Goal: Task Accomplishment & Management: Manage account settings

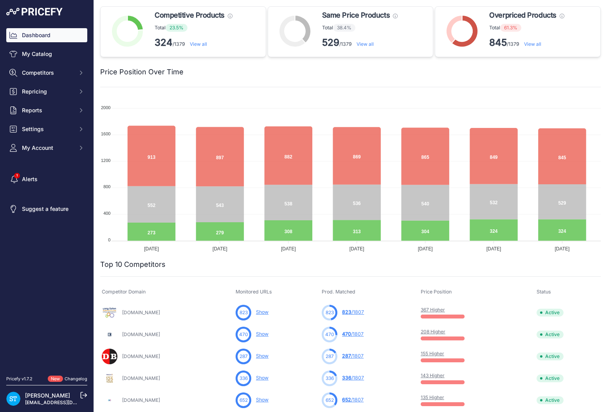
click at [250, 62] on div "Price Position Over Time" at bounding box center [350, 67] width 501 height 20
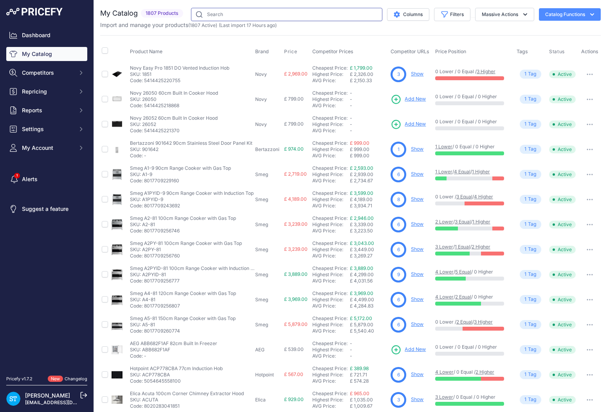
click at [220, 15] on input "text" at bounding box center [286, 14] width 191 height 13
paste input "EZ977KZY1E"
type input "EZ977KZY1E"
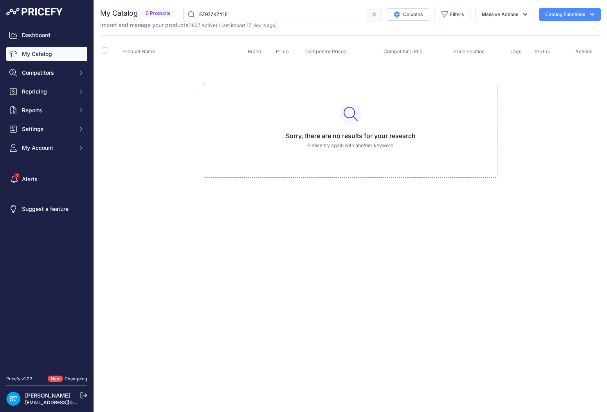
drag, startPoint x: 370, startPoint y: 17, endPoint x: 359, endPoint y: 16, distance: 11.0
click at [371, 17] on icon at bounding box center [374, 14] width 6 height 6
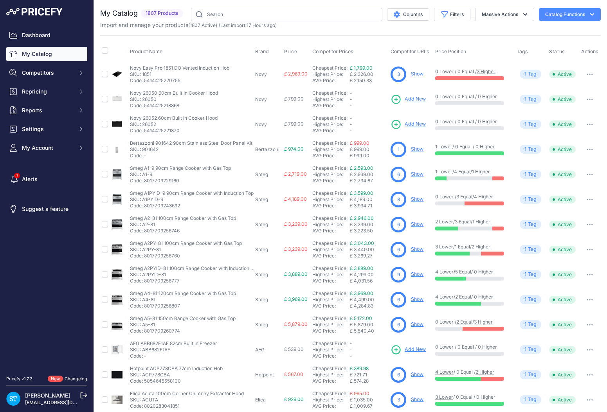
click at [42, 54] on link "My Catalog" at bounding box center [46, 54] width 81 height 14
click at [222, 16] on input "text" at bounding box center [286, 14] width 191 height 13
paste input "CI604CTB1"
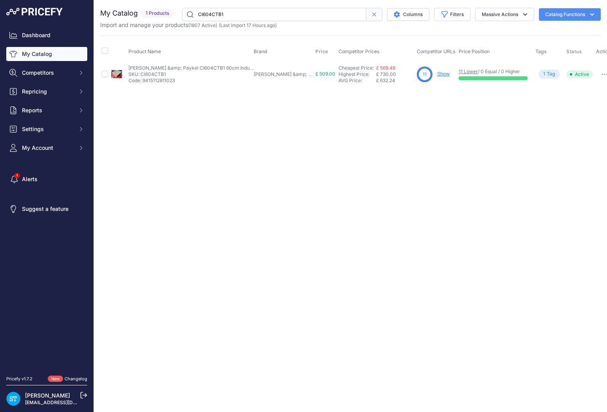
click at [422, 151] on div "Close You are not connected to the internet." at bounding box center [350, 206] width 513 height 412
click at [437, 74] on link "Show" at bounding box center [443, 74] width 13 height 6
drag, startPoint x: 411, startPoint y: 158, endPoint x: 406, endPoint y: 155, distance: 5.8
click at [411, 158] on div "Close You are not connected to the internet." at bounding box center [350, 206] width 513 height 412
click at [214, 14] on input "CI604CTB1" at bounding box center [274, 14] width 184 height 13
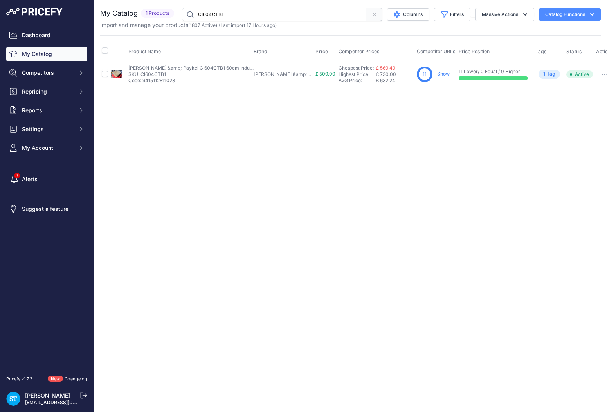
paste input "LFR71844B"
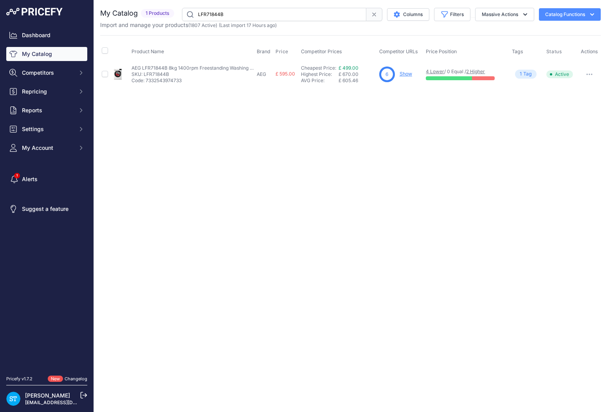
click at [352, 143] on div "Close You are not connected to the internet." at bounding box center [350, 206] width 513 height 412
drag, startPoint x: 418, startPoint y: 92, endPoint x: 415, endPoint y: 86, distance: 6.2
click at [417, 90] on div "You are not connected to the internet. My Catalog" at bounding box center [350, 47] width 501 height 95
click at [404, 72] on link "Show" at bounding box center [406, 74] width 13 height 6
click at [213, 15] on input "LFR71844B" at bounding box center [274, 14] width 184 height 13
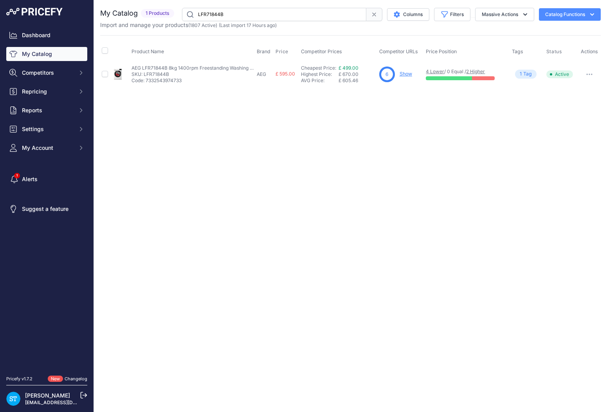
click at [213, 15] on input "LFR71844B" at bounding box center [274, 14] width 184 height 13
paste input "WR7496O"
type input "LWR7496O4B"
click at [371, 114] on div "Close You are not connected to the internet." at bounding box center [350, 206] width 513 height 412
click at [405, 73] on link "Show" at bounding box center [406, 74] width 13 height 6
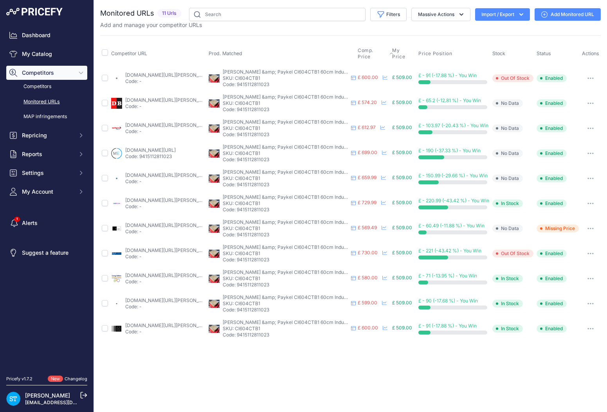
click at [368, 52] on span "Comp. Price" at bounding box center [373, 53] width 30 height 13
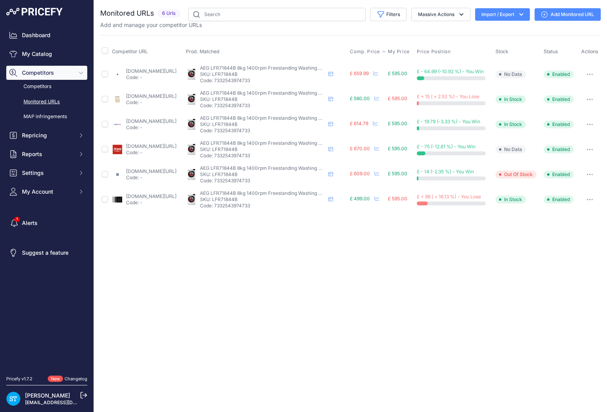
click at [378, 50] on span "Comp. Price" at bounding box center [365, 52] width 30 height 6
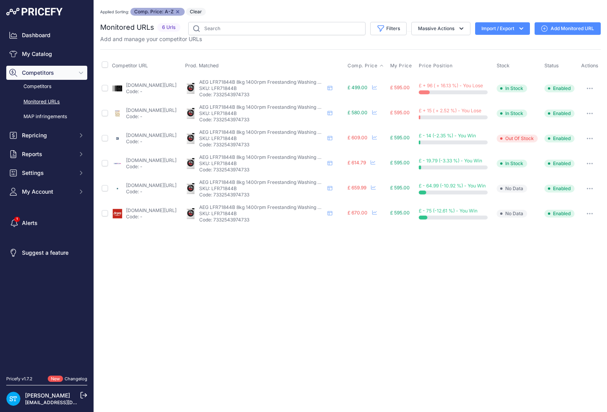
click at [163, 85] on link "johnlewis.com/aeg-7000-lfr71864b-freestanding-washing-machine-8kg-load-1600rpm-…" at bounding box center [151, 85] width 50 height 6
click at [592, 88] on icon "button" at bounding box center [590, 89] width 6 height 2
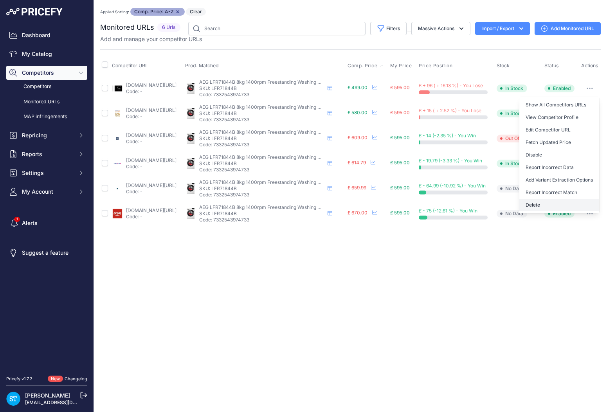
click at [543, 205] on button "Delete" at bounding box center [559, 205] width 80 height 13
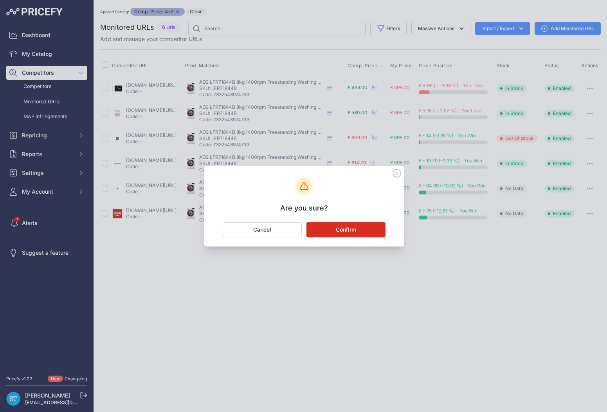
click at [353, 228] on button "Confirm" at bounding box center [345, 229] width 79 height 15
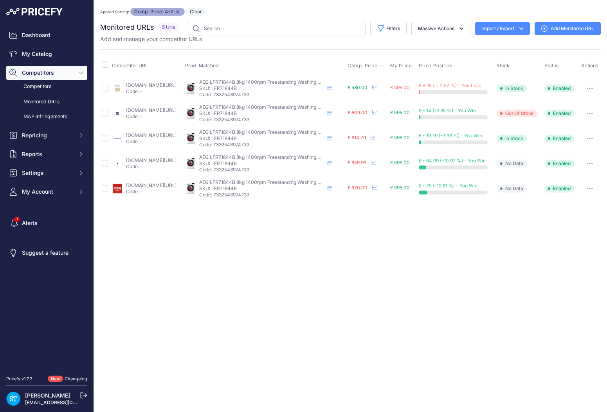
click at [141, 83] on link "wellingtonshomeelectrical.co.uk/aeg-lfr71844b-8kg-1400-spin-freestanding-washin…" at bounding box center [151, 85] width 50 height 6
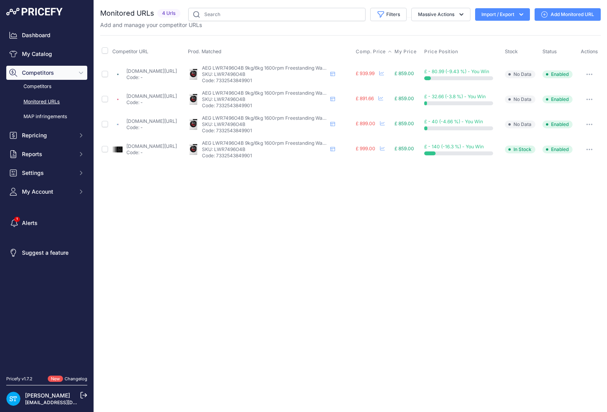
click at [386, 50] on span "Comp. Price" at bounding box center [371, 52] width 30 height 6
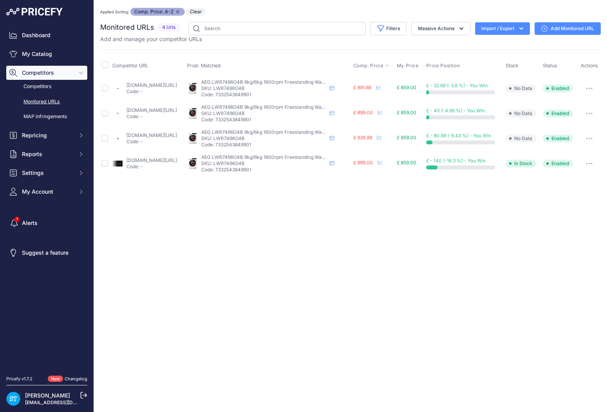
click at [292, 213] on div "Close You are not connected to the internet. Applied Sorting: Comp. Price: A-Z …" at bounding box center [350, 206] width 513 height 412
